Goal: Transaction & Acquisition: Purchase product/service

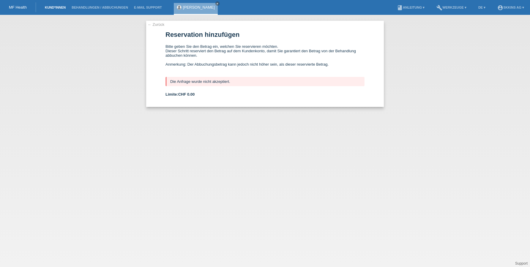
click at [59, 6] on link "Kund*innen" at bounding box center [55, 8] width 27 height 4
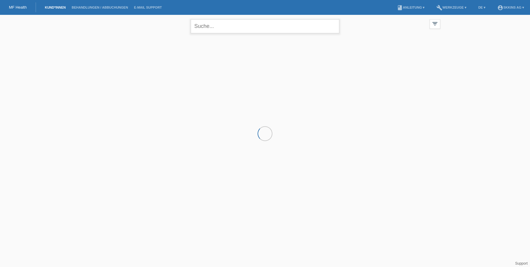
click at [194, 30] on input "text" at bounding box center [265, 26] width 149 height 14
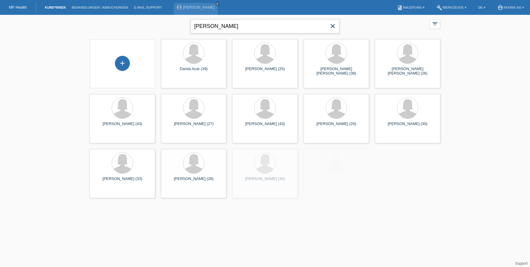
type input "andres"
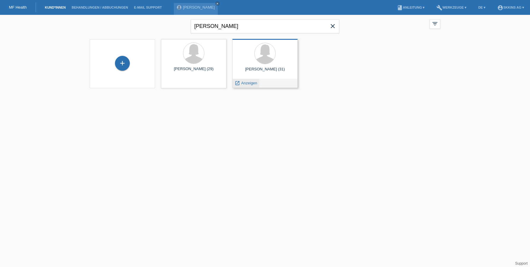
click at [248, 83] on span "Anzeigen" at bounding box center [249, 83] width 16 height 4
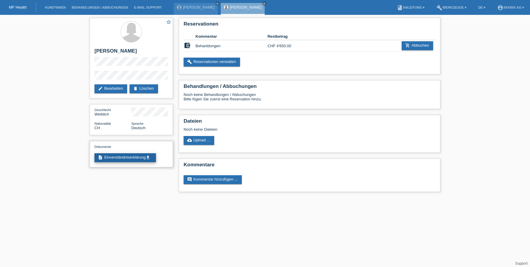
click at [150, 158] on icon "get_app" at bounding box center [148, 157] width 5 height 5
click at [406, 47] on icon "add_shopping_cart" at bounding box center [408, 45] width 5 height 5
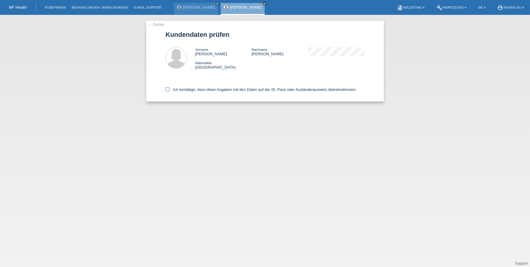
click at [170, 90] on label "Ich bestätige, dass diese Angaben mit den Daten auf der ID, Pass oder Ausländer…" at bounding box center [261, 89] width 191 height 4
click at [169, 90] on input "Ich bestätige, dass diese Angaben mit den Daten auf der ID, Pass oder Ausländer…" at bounding box center [168, 89] width 4 height 4
checkbox input "true"
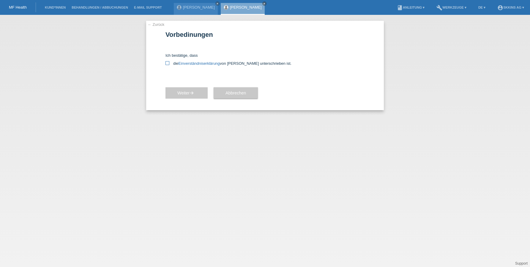
click at [169, 64] on icon at bounding box center [168, 63] width 4 height 4
click at [169, 64] on input "die Einverständniserklärung von der Kundin unterschrieben ist." at bounding box center [168, 63] width 4 height 4
checkbox input "true"
click at [193, 93] on icon "arrow_forward" at bounding box center [192, 93] width 5 height 5
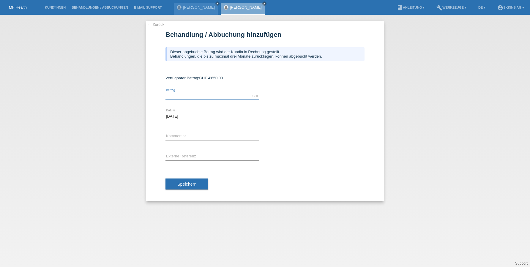
click at [195, 98] on input "text" at bounding box center [213, 95] width 94 height 7
type input "4650.00"
click at [191, 132] on div "error Kommentar" at bounding box center [213, 137] width 94 height 20
click at [190, 138] on input "text" at bounding box center [213, 136] width 94 height 7
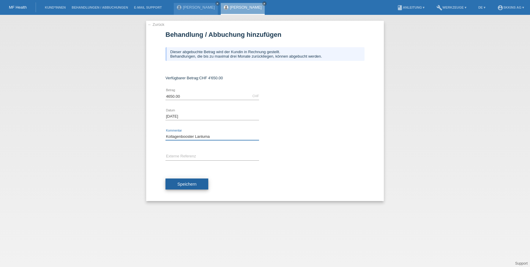
type input "Kollagenbooster Lanluma"
click at [186, 183] on span "Speichern" at bounding box center [186, 184] width 19 height 5
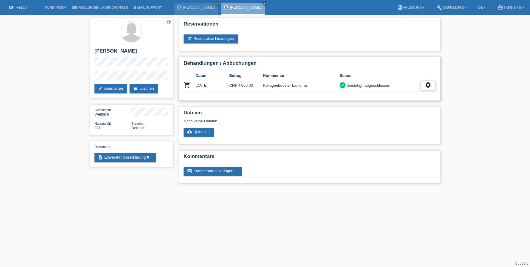
click at [429, 88] on icon "settings" at bounding box center [428, 85] width 7 height 7
click at [410, 111] on span "Patientenabrechnung herunterladen" at bounding box center [395, 112] width 63 height 7
